Goal: Check status: Check status

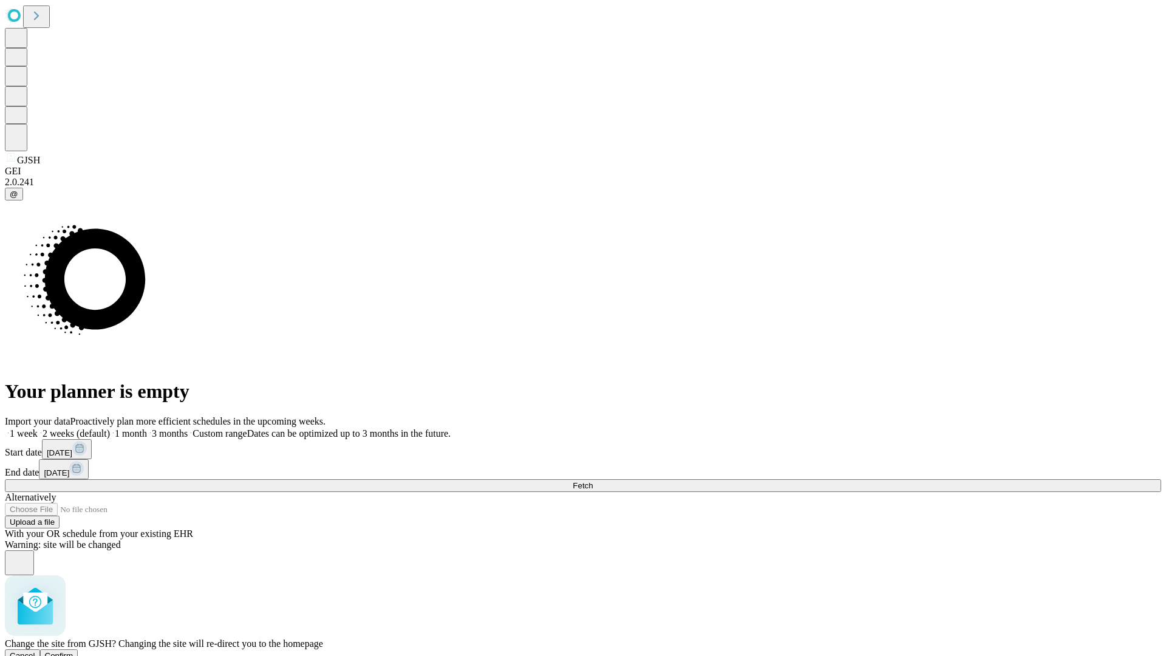
click at [73, 651] on span "Confirm" at bounding box center [59, 655] width 29 height 9
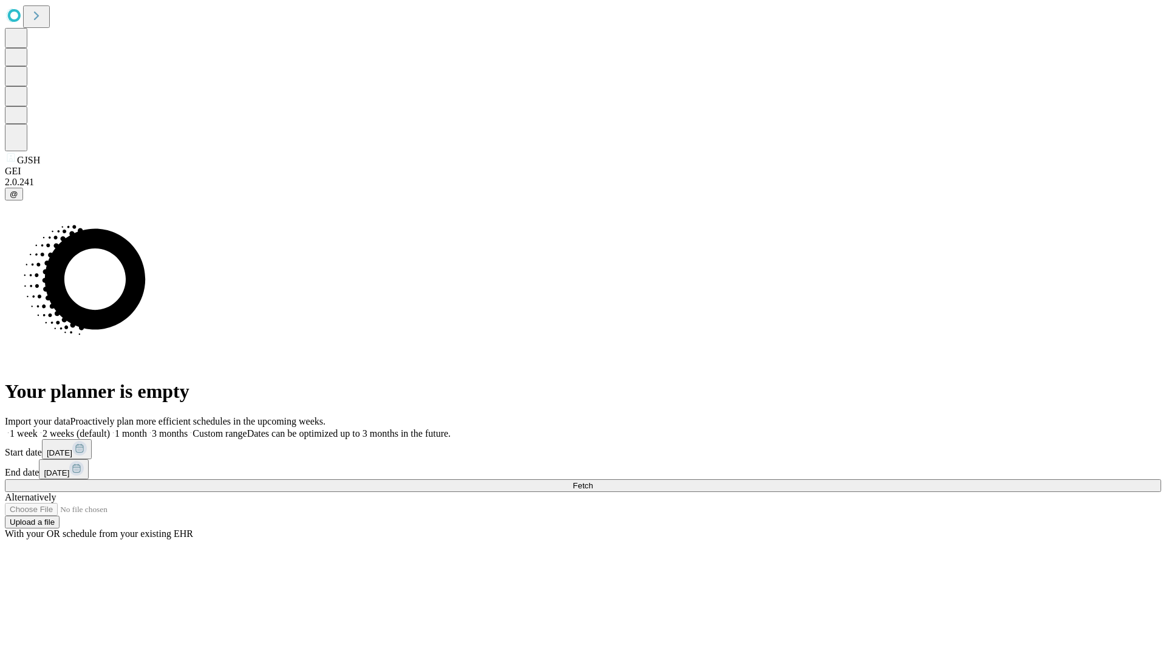
click at [38, 428] on label "1 week" at bounding box center [21, 433] width 33 height 10
click at [593, 481] on span "Fetch" at bounding box center [583, 485] width 20 height 9
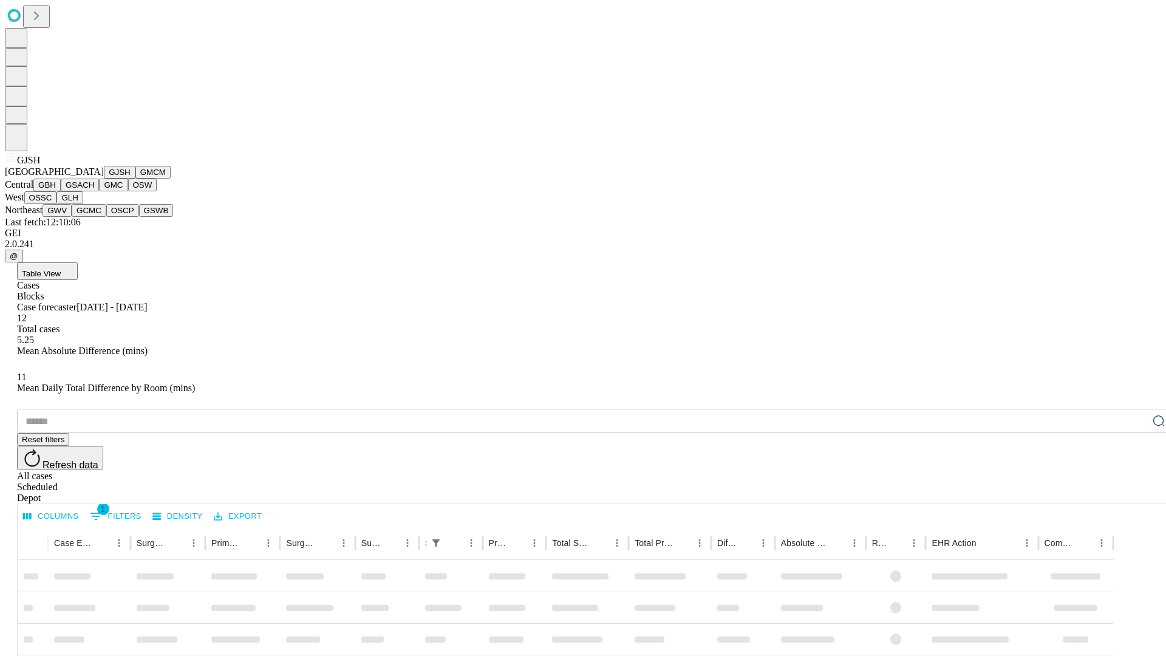
click at [135, 179] on button "GMCM" at bounding box center [152, 172] width 35 height 13
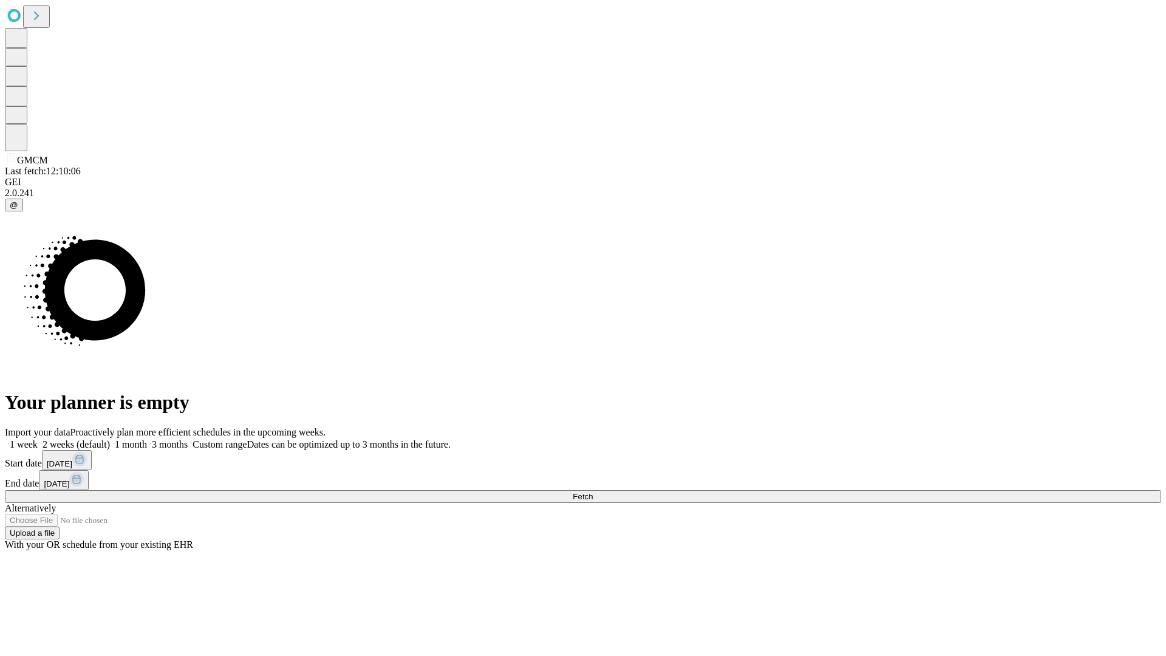
click at [38, 439] on label "1 week" at bounding box center [21, 444] width 33 height 10
click at [593, 492] on span "Fetch" at bounding box center [583, 496] width 20 height 9
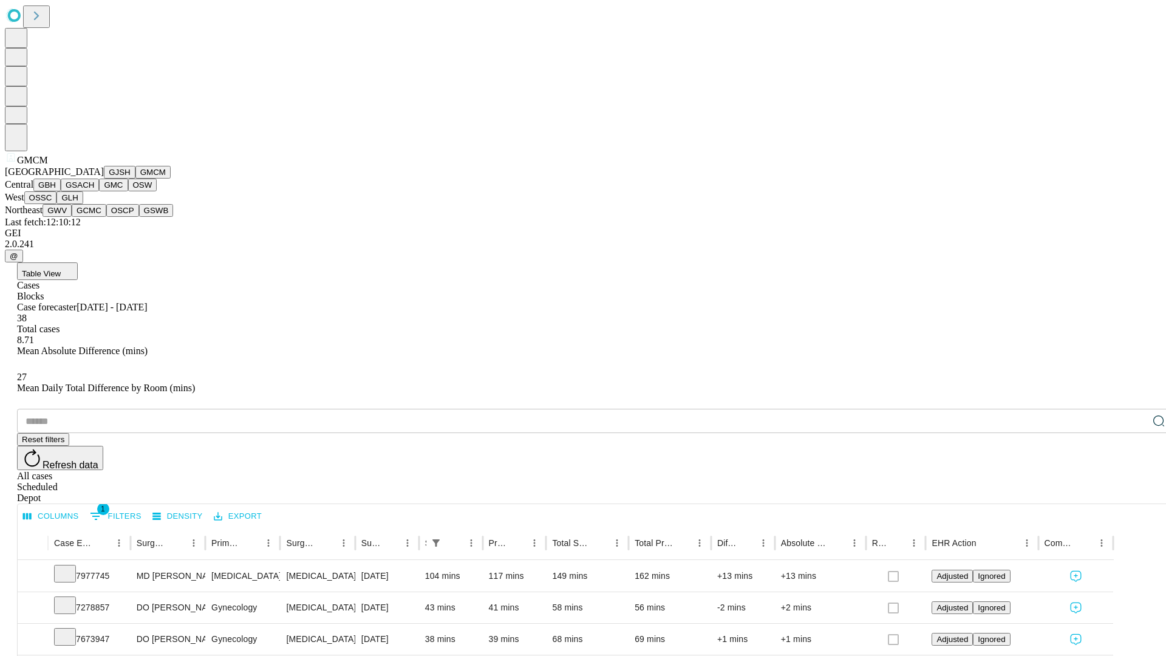
click at [61, 191] on button "GBH" at bounding box center [46, 185] width 27 height 13
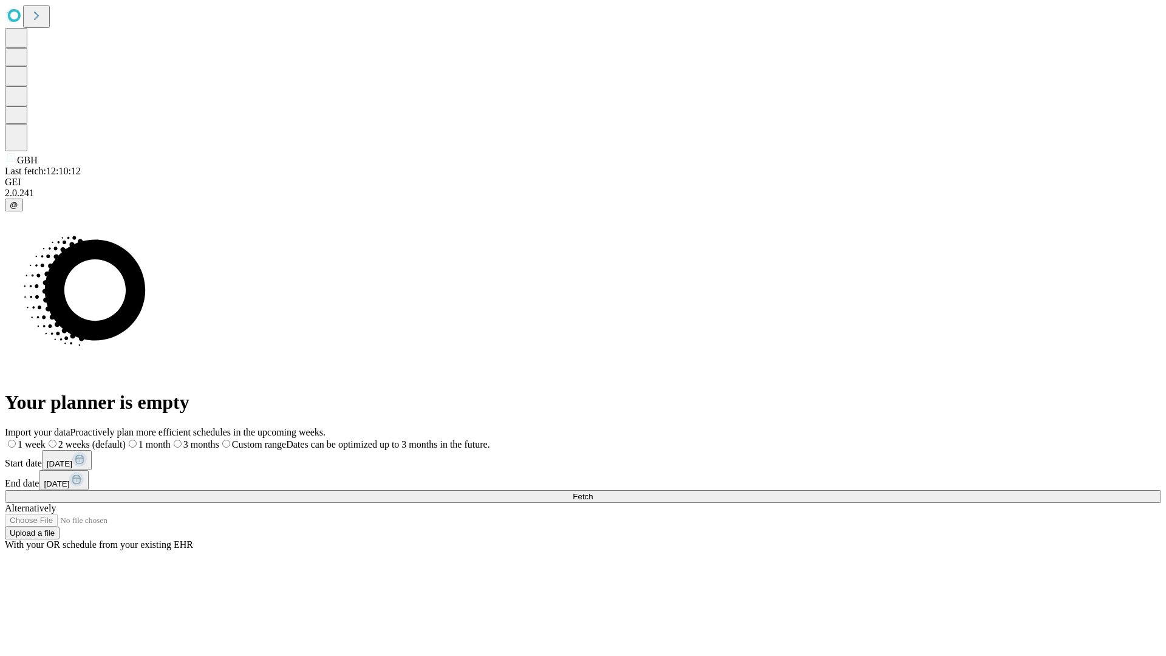
click at [46, 439] on label "1 week" at bounding box center [25, 444] width 41 height 10
click at [593, 492] on span "Fetch" at bounding box center [583, 496] width 20 height 9
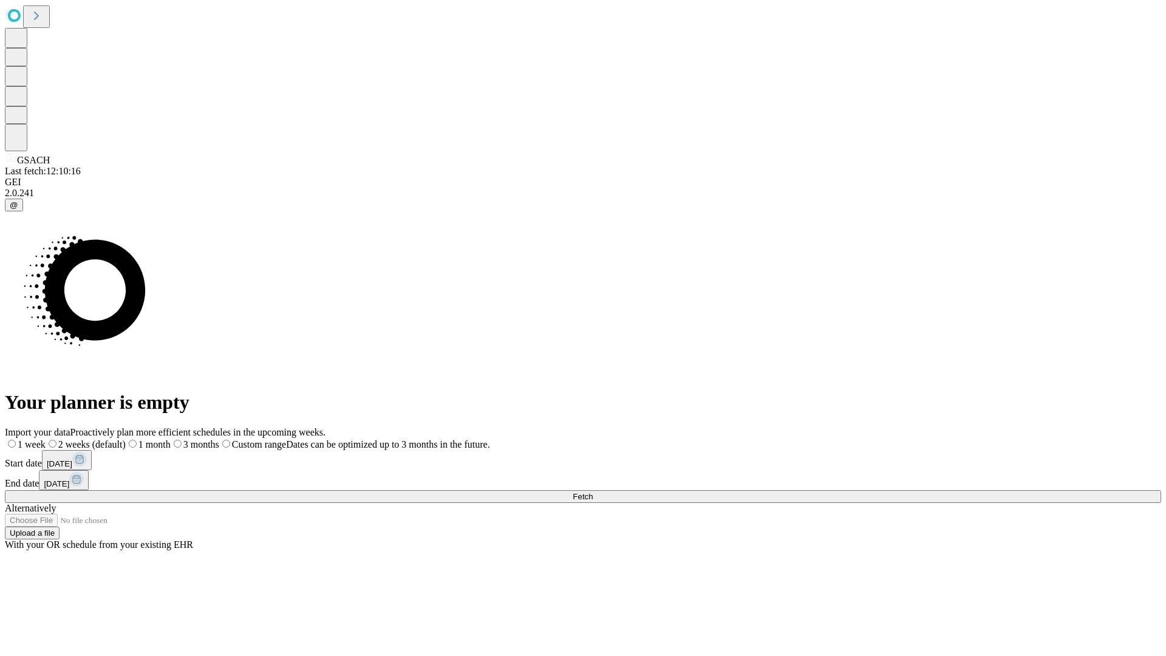
click at [46, 439] on label "1 week" at bounding box center [25, 444] width 41 height 10
click at [593, 492] on span "Fetch" at bounding box center [583, 496] width 20 height 9
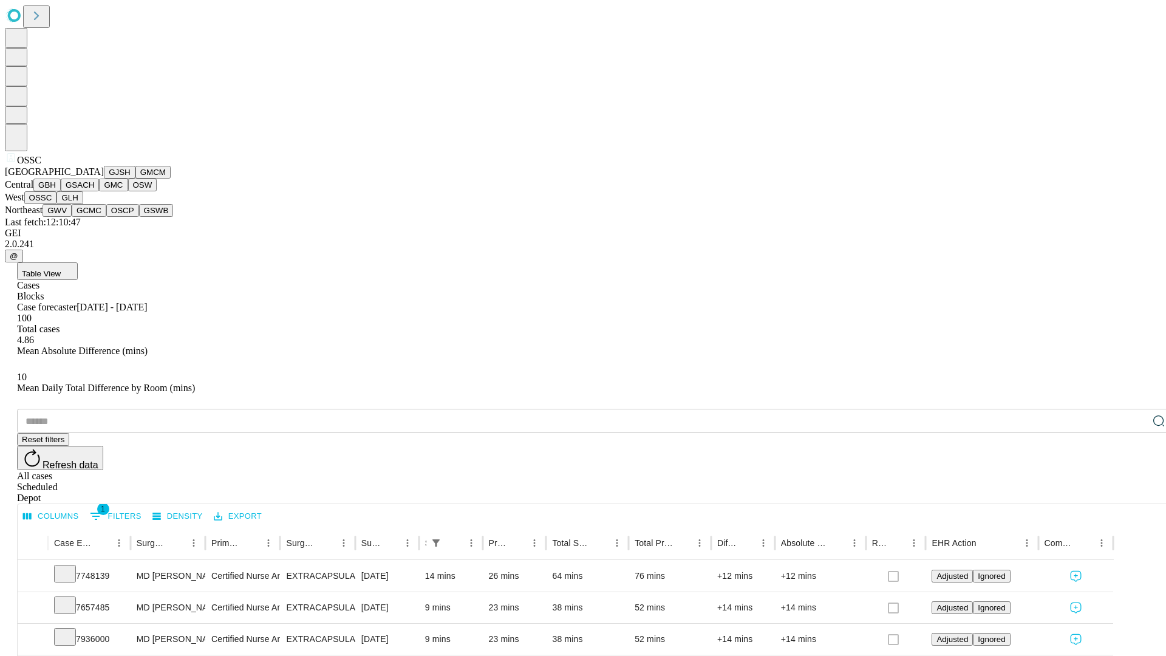
click at [83, 204] on button "GLH" at bounding box center [69, 197] width 26 height 13
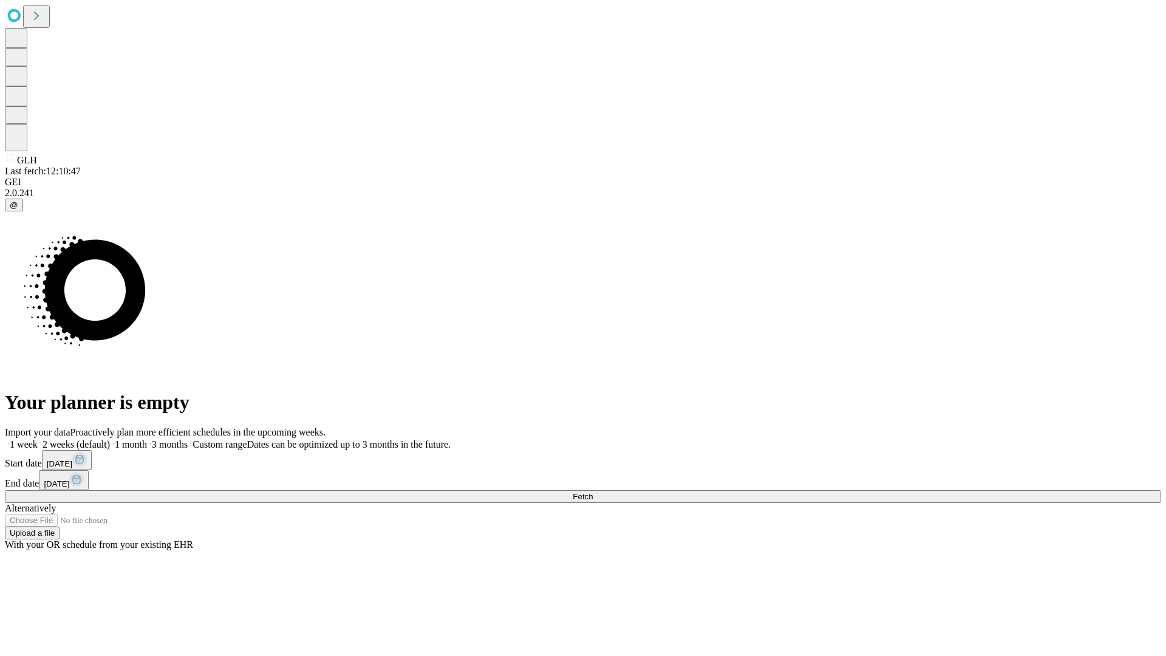
click at [593, 492] on span "Fetch" at bounding box center [583, 496] width 20 height 9
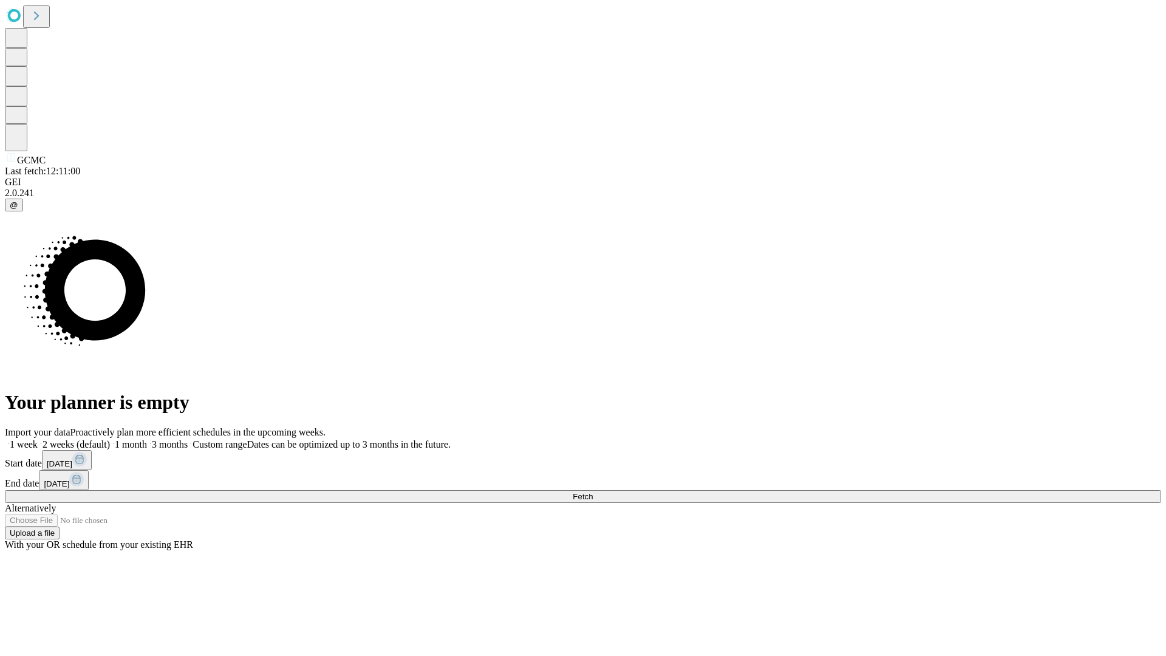
click at [38, 439] on label "1 week" at bounding box center [21, 444] width 33 height 10
click at [593, 492] on span "Fetch" at bounding box center [583, 496] width 20 height 9
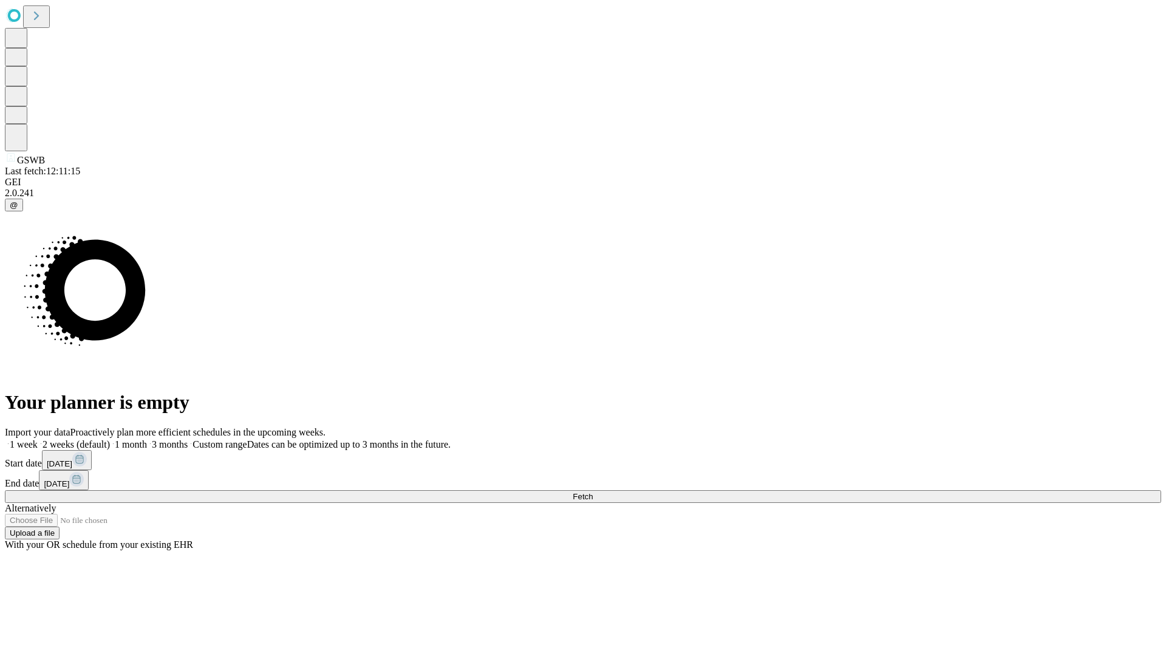
click at [38, 439] on label "1 week" at bounding box center [21, 444] width 33 height 10
click at [593, 492] on span "Fetch" at bounding box center [583, 496] width 20 height 9
